Goal: Task Accomplishment & Management: Manage account settings

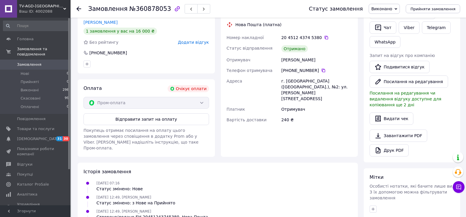
scroll to position [88, 0]
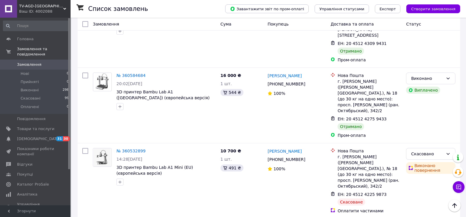
scroll to position [979, 0]
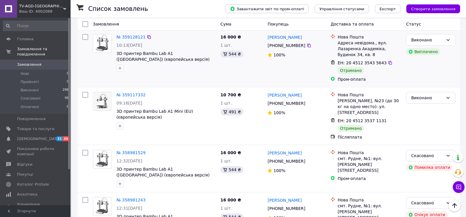
scroll to position [924, 0]
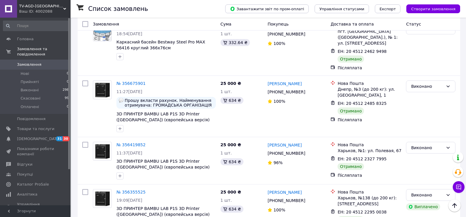
scroll to position [950, 0]
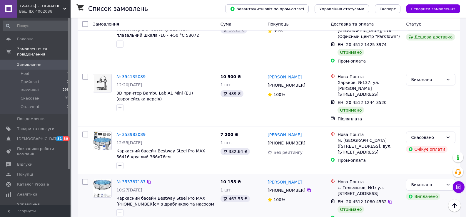
scroll to position [939, 0]
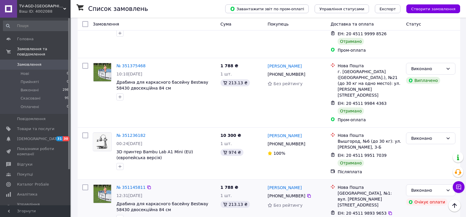
scroll to position [942, 0]
copy link "[PERSON_NAME]"
drag, startPoint x: 297, startPoint y: 116, endPoint x: 283, endPoint y: 117, distance: 13.6
click at [283, 184] on div "[PERSON_NAME]" at bounding box center [296, 187] width 59 height 7
click at [283, 185] on link "[PERSON_NAME]" at bounding box center [285, 188] width 34 height 6
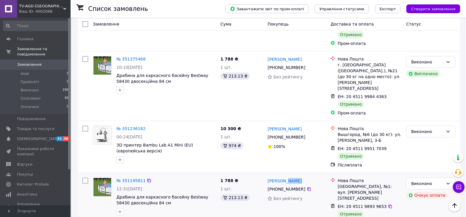
scroll to position [950, 0]
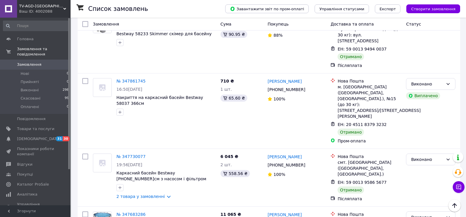
scroll to position [960, 0]
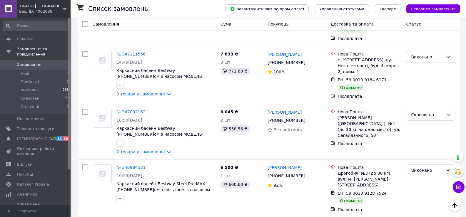
scroll to position [937, 0]
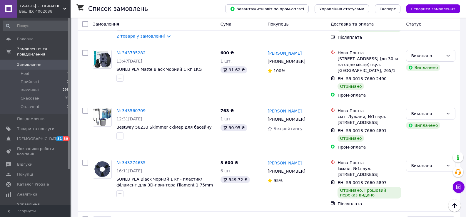
scroll to position [1009, 0]
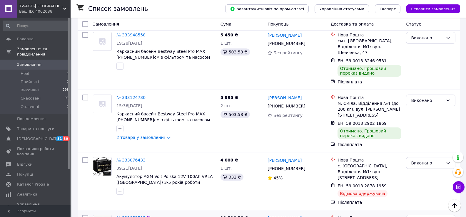
scroll to position [824, 0]
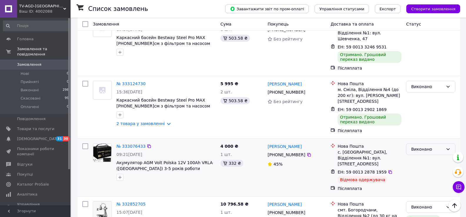
click at [450, 147] on icon at bounding box center [448, 149] width 5 height 5
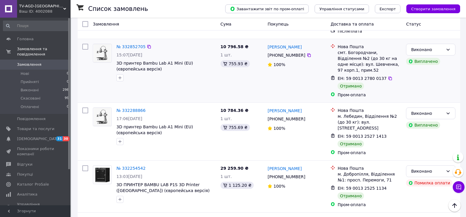
scroll to position [984, 0]
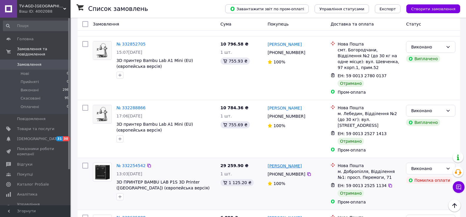
copy link "[PERSON_NAME]"
drag, startPoint x: 305, startPoint y: 87, endPoint x: 280, endPoint y: 89, distance: 24.5
click at [280, 162] on div "[PERSON_NAME]" at bounding box center [296, 165] width 59 height 7
click at [280, 163] on link "[PERSON_NAME]" at bounding box center [285, 166] width 34 height 6
click at [317, 181] on div "100%" at bounding box center [297, 184] width 58 height 6
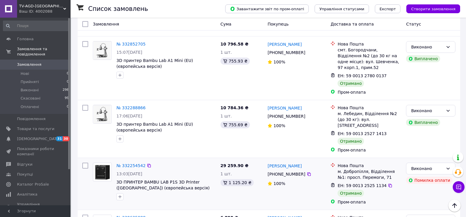
copy div "[PHONE_NUMBER]"
drag, startPoint x: 302, startPoint y: 95, endPoint x: 267, endPoint y: 97, distance: 35.3
click at [267, 170] on div "[PHONE_NUMBER]" at bounding box center [287, 174] width 40 height 8
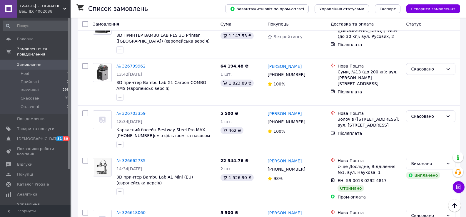
scroll to position [921, 0]
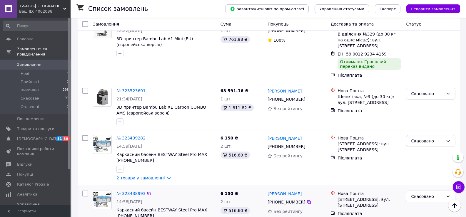
scroll to position [956, 0]
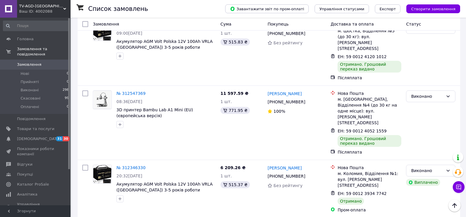
scroll to position [975, 0]
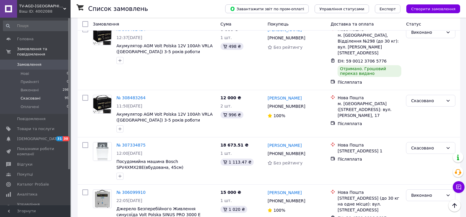
scroll to position [665, 0]
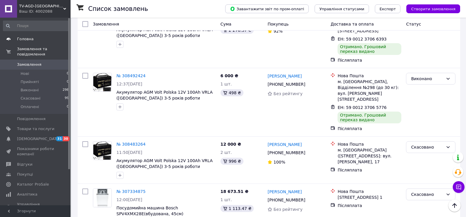
click at [26, 39] on span "Головна" at bounding box center [25, 38] width 16 height 5
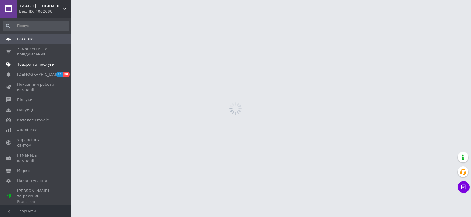
click at [27, 67] on span "Товари та послуги" at bounding box center [35, 64] width 37 height 5
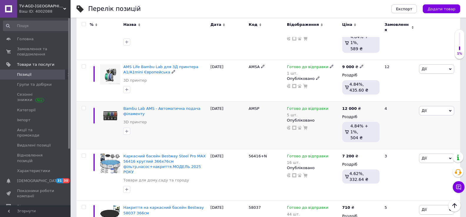
scroll to position [206, 0]
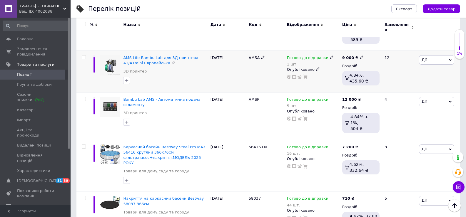
click at [330, 56] on icon at bounding box center [332, 58] width 4 height 4
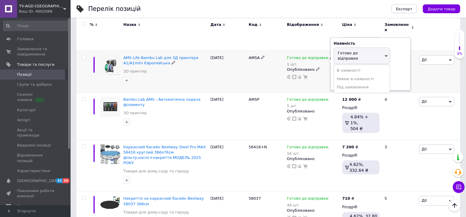
click at [403, 50] on div "Наявність Готово до відправки В наявності Немає в наявності Під замовлення Зали…" at bounding box center [371, 64] width 74 height 47
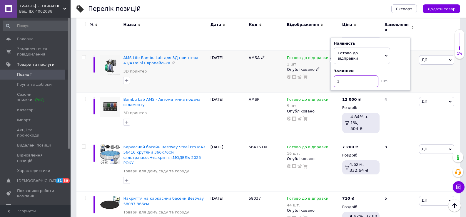
click at [349, 76] on input "1" at bounding box center [356, 82] width 45 height 12
type input "6"
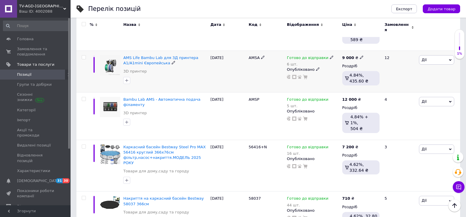
click at [338, 73] on div "Готово до відправки 6 шт. Опубліковано" at bounding box center [313, 72] width 55 height 42
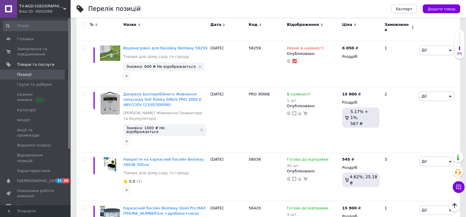
scroll to position [1589, 0]
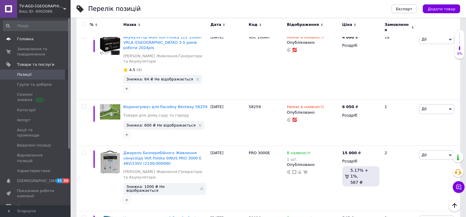
click at [29, 39] on span "Головна" at bounding box center [25, 38] width 16 height 5
